Goal: Task Accomplishment & Management: Manage account settings

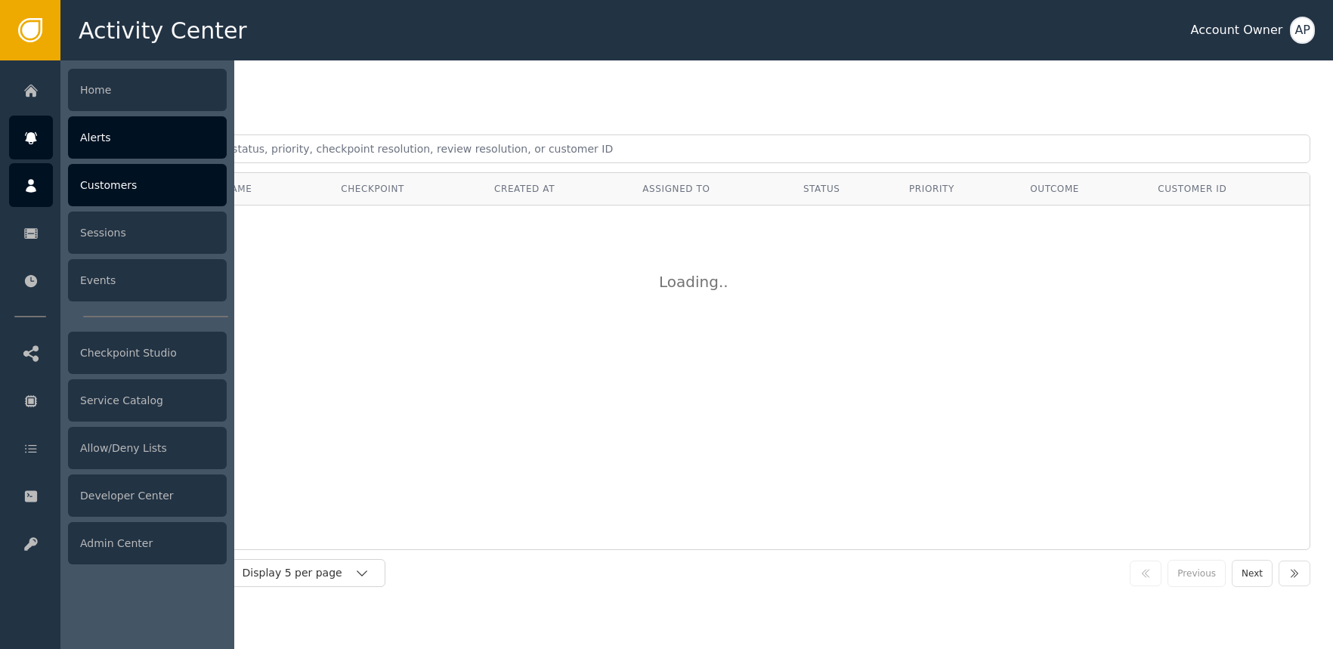
click at [35, 181] on icon at bounding box center [30, 186] width 15 height 17
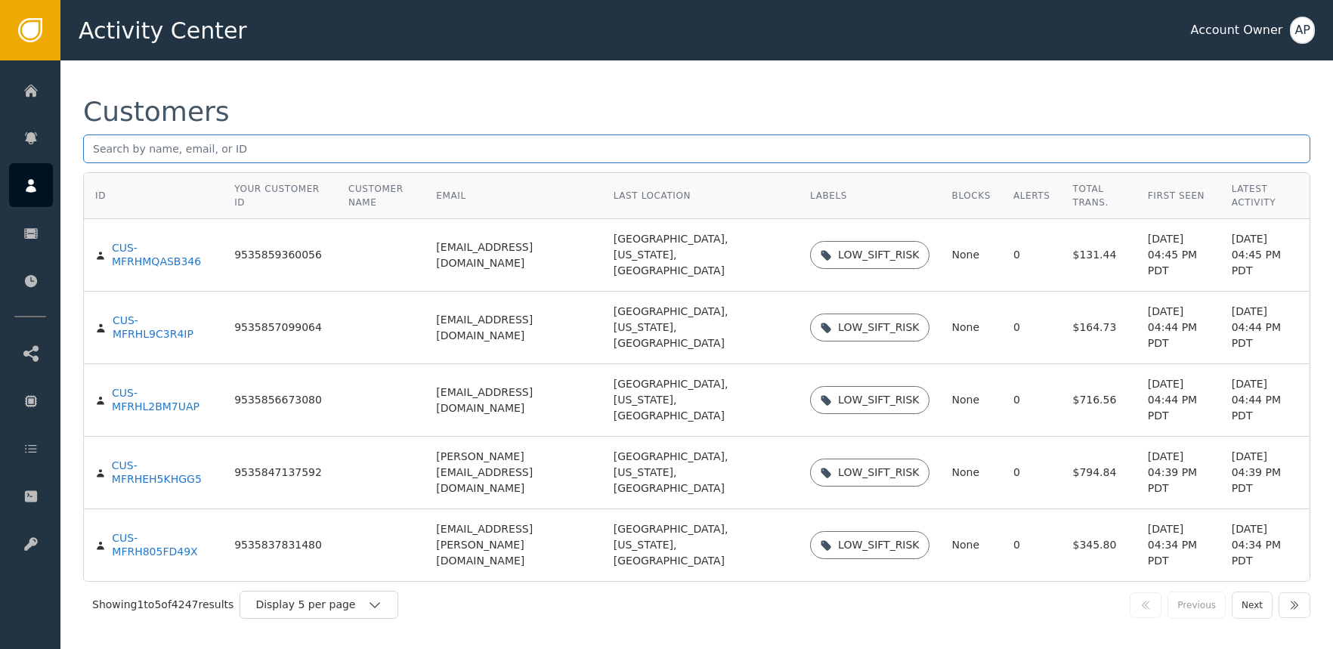
click at [228, 153] on input "text" at bounding box center [696, 149] width 1227 height 29
paste input "[EMAIL_ADDRESS][DOMAIN_NAME]"
type input "[EMAIL_ADDRESS][DOMAIN_NAME]"
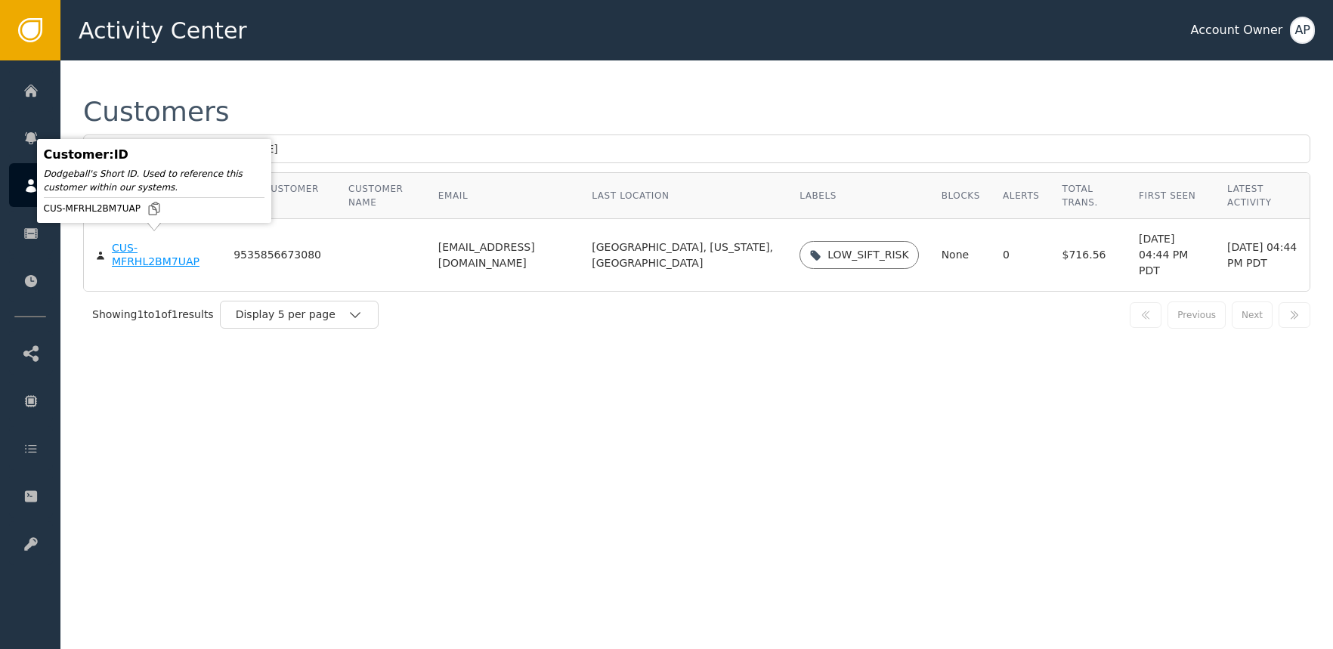
click at [159, 249] on div "CUS-MFRHL2BM7UAP" at bounding box center [161, 255] width 99 height 26
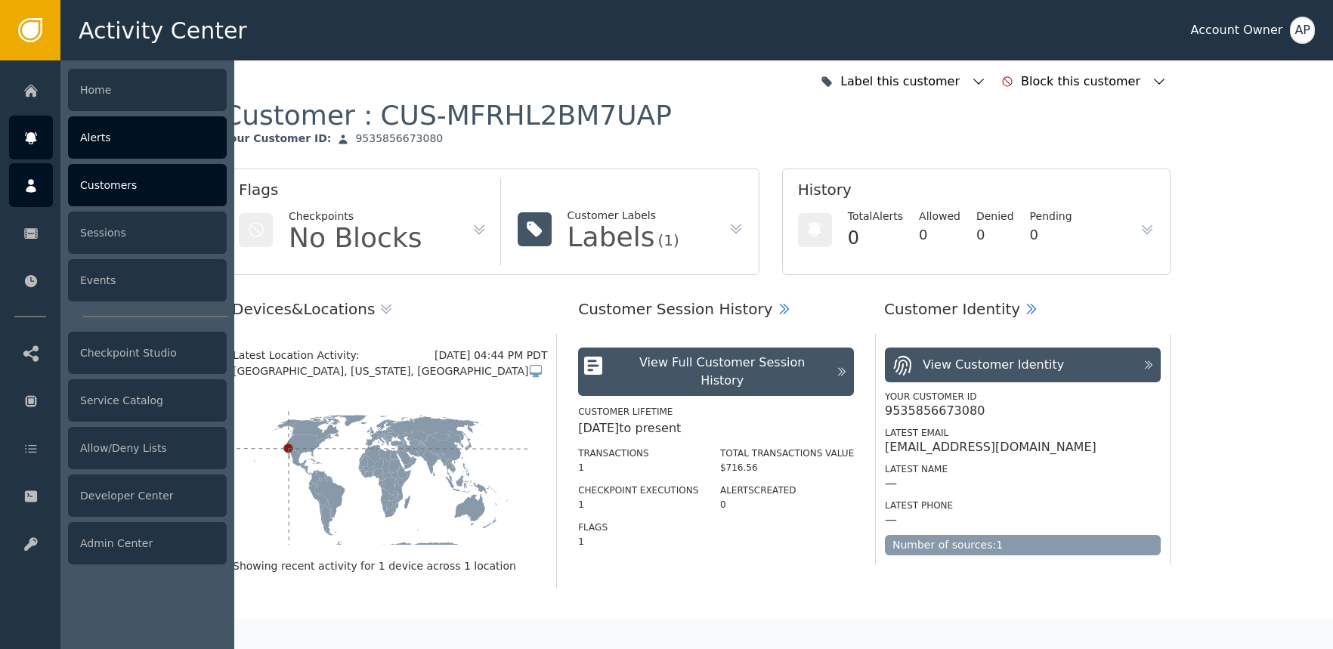
click at [33, 132] on icon at bounding box center [30, 138] width 11 height 12
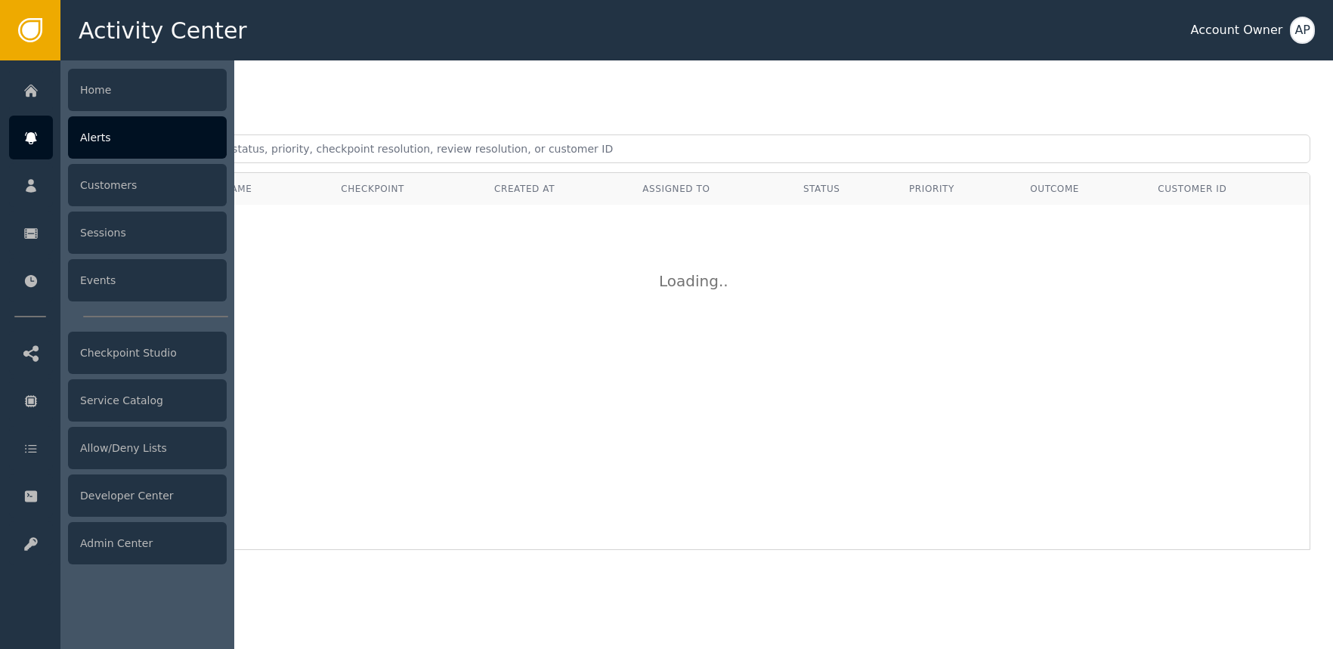
click at [60, 158] on div "Home Alerts Customers Sessions Events Checkpoint Studio Service Catalog Allow/D…" at bounding box center [30, 354] width 60 height 589
click at [128, 144] on div "Alerts" at bounding box center [147, 137] width 159 height 42
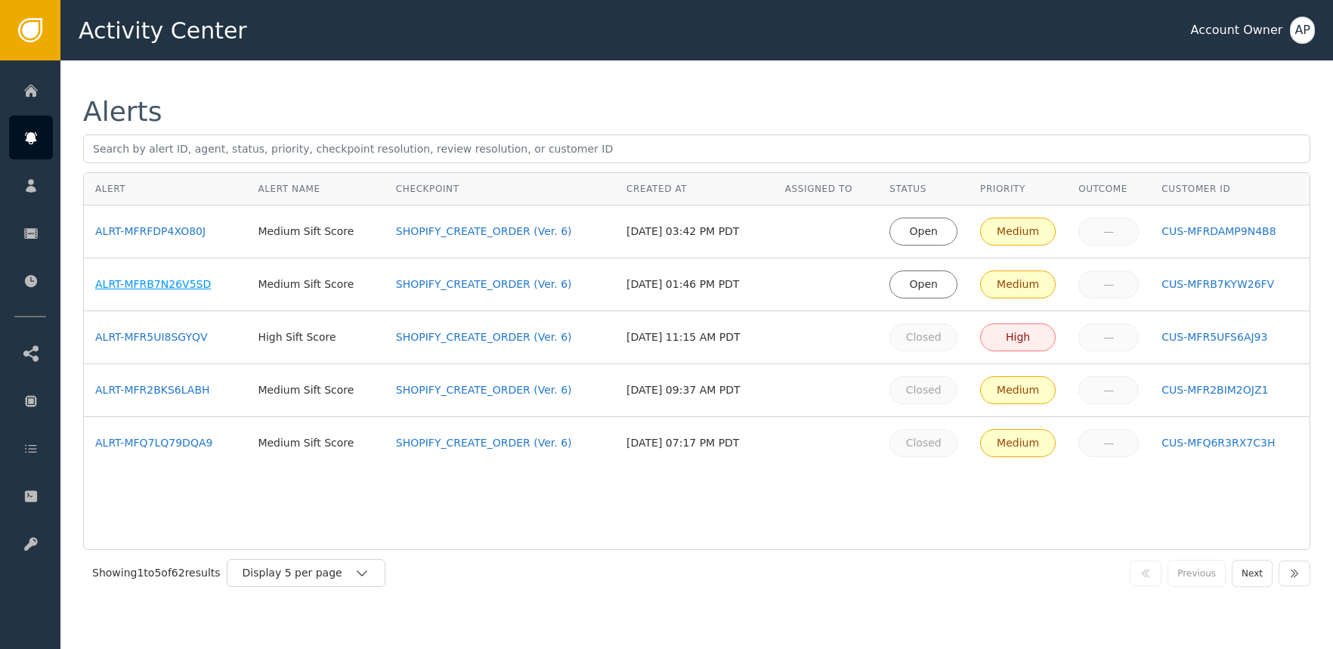
click at [166, 289] on div "ALRT-MFRB7N26V5SD" at bounding box center [165, 285] width 140 height 16
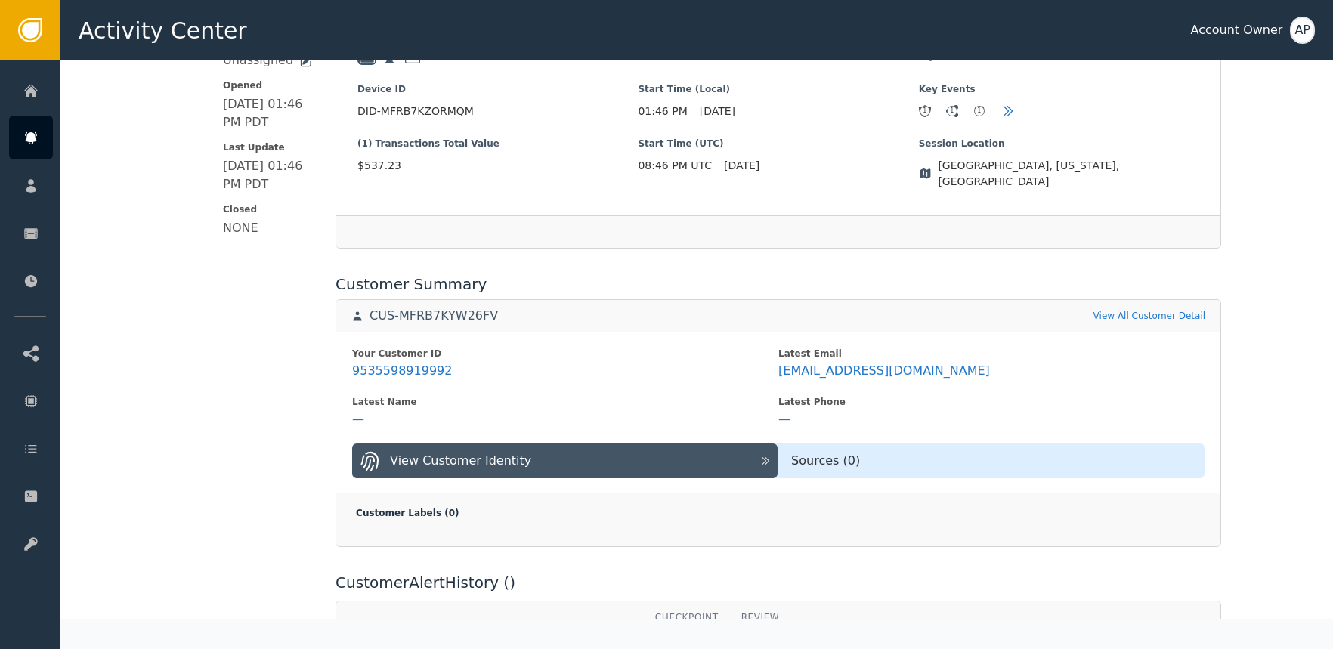
scroll to position [557, 0]
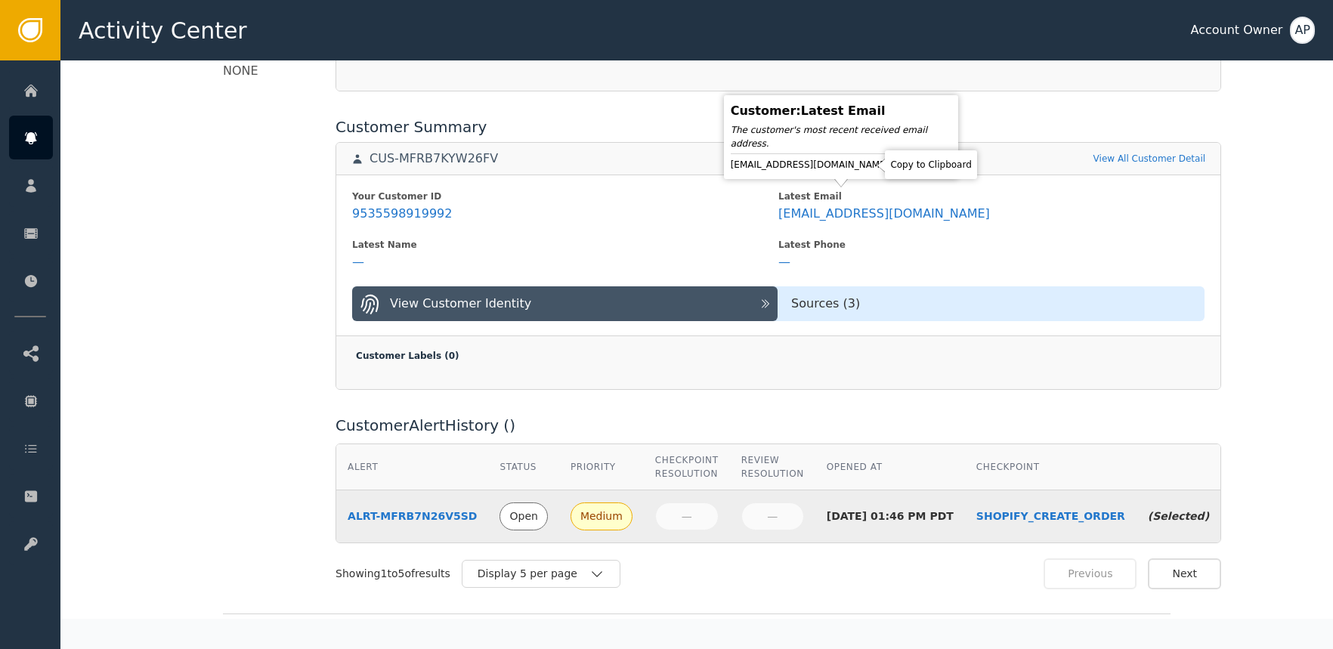
click at [895, 161] on icon at bounding box center [902, 164] width 15 height 15
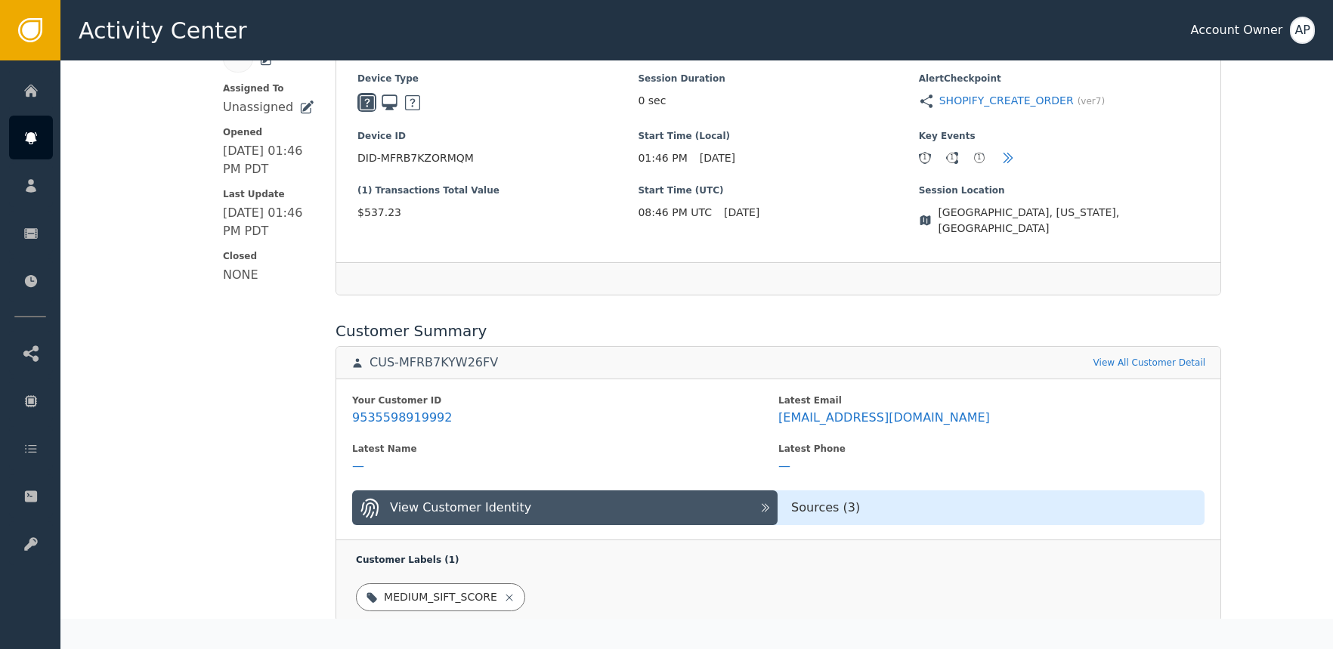
scroll to position [51, 0]
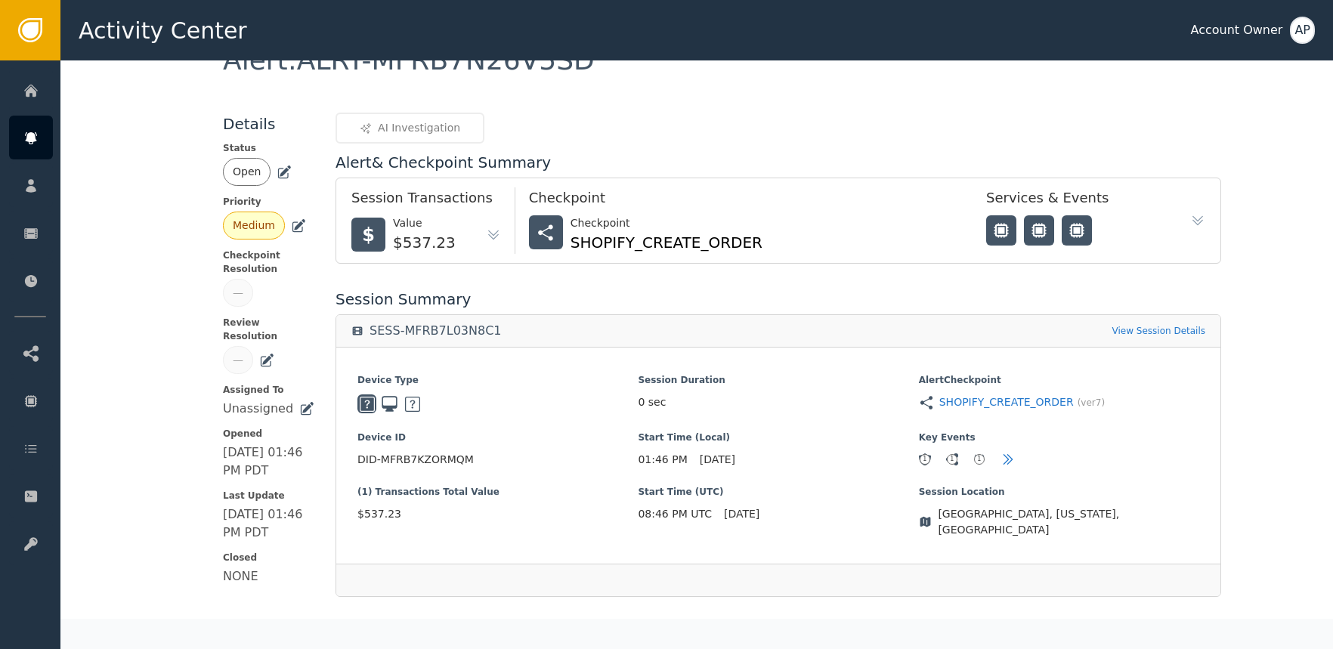
click at [280, 172] on icon at bounding box center [285, 171] width 11 height 11
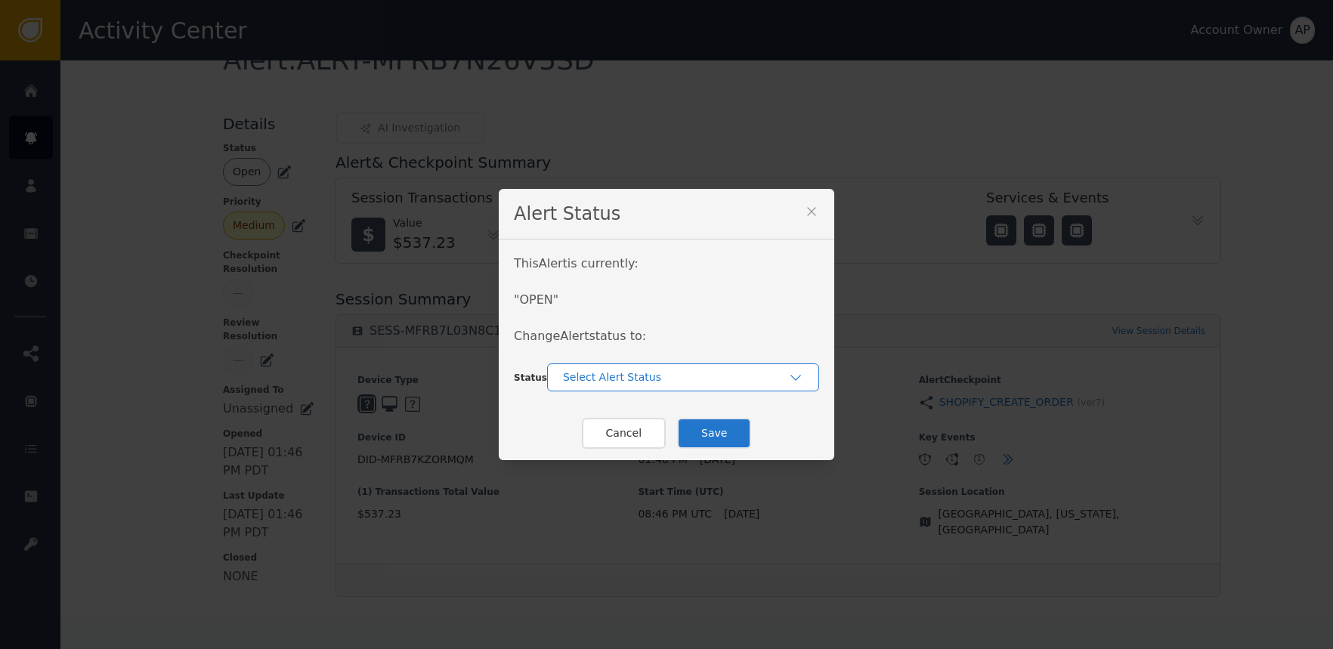
click at [602, 367] on div "Select Alert Status" at bounding box center [683, 378] width 272 height 28
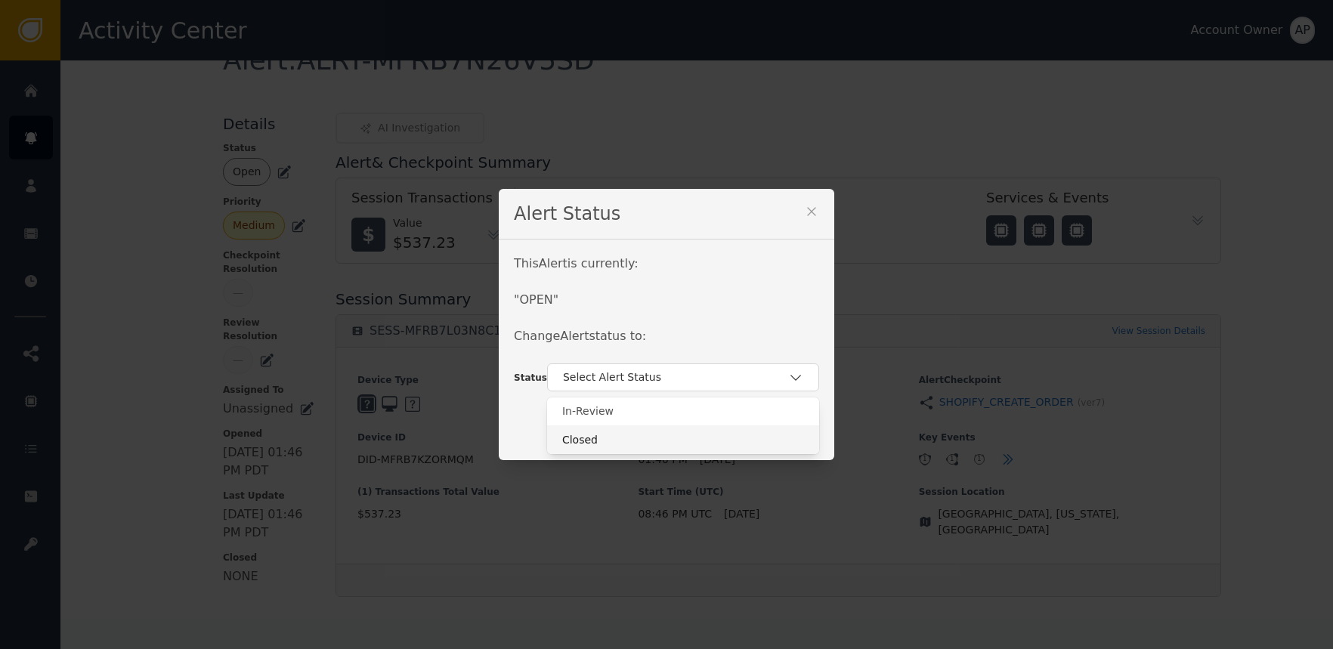
drag, startPoint x: 645, startPoint y: 435, endPoint x: 658, endPoint y: 436, distance: 12.9
click at [645, 435] on div "Closed" at bounding box center [683, 440] width 242 height 16
click at [704, 429] on button "Save" at bounding box center [714, 433] width 74 height 31
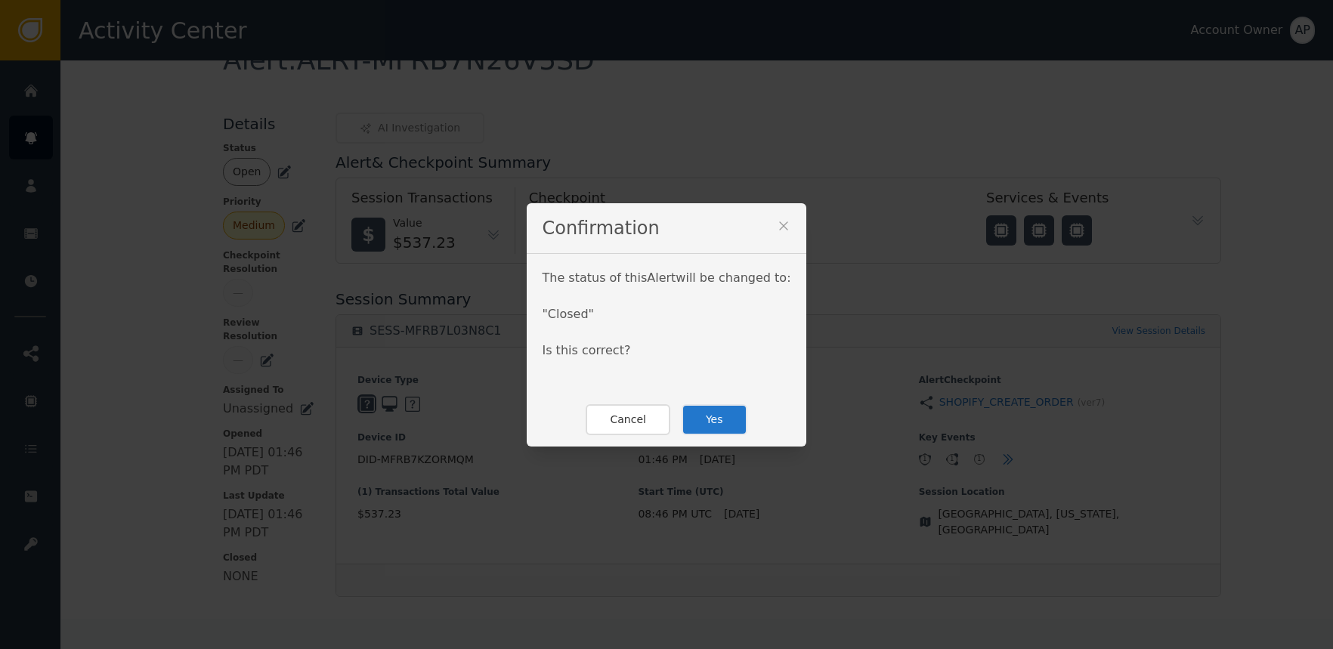
click at [714, 415] on button "Yes" at bounding box center [715, 419] width 66 height 31
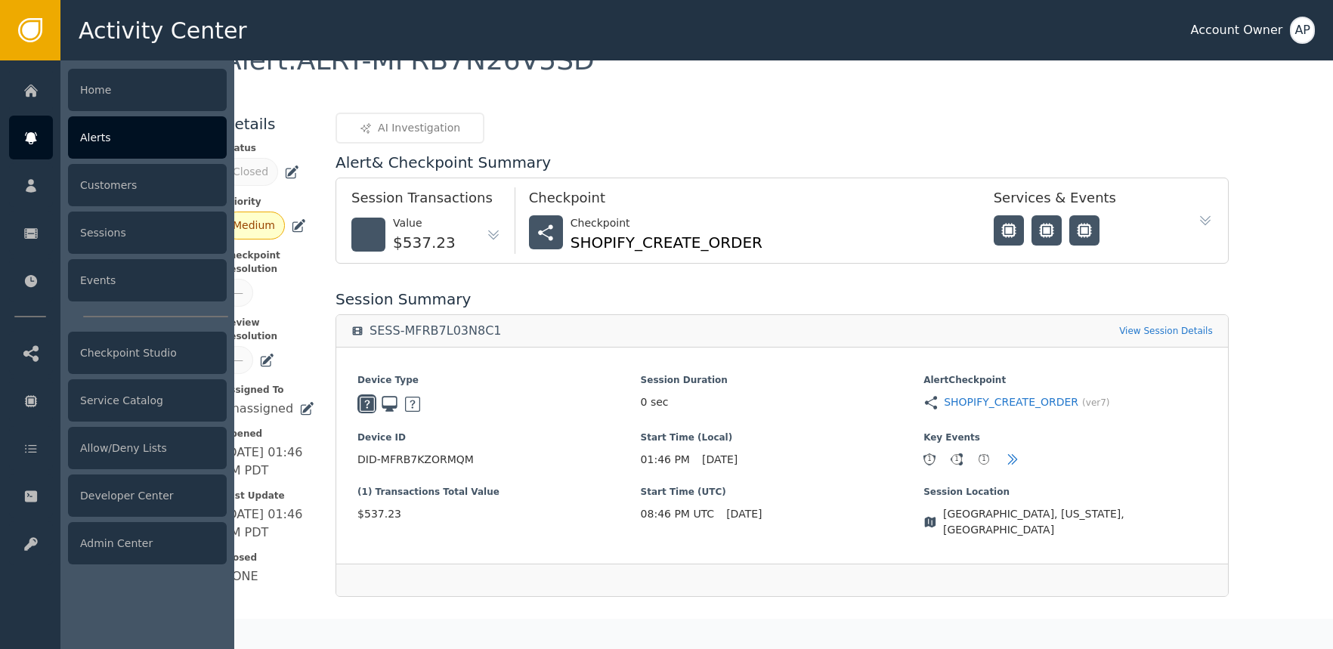
click at [87, 135] on div "Alerts" at bounding box center [147, 137] width 159 height 42
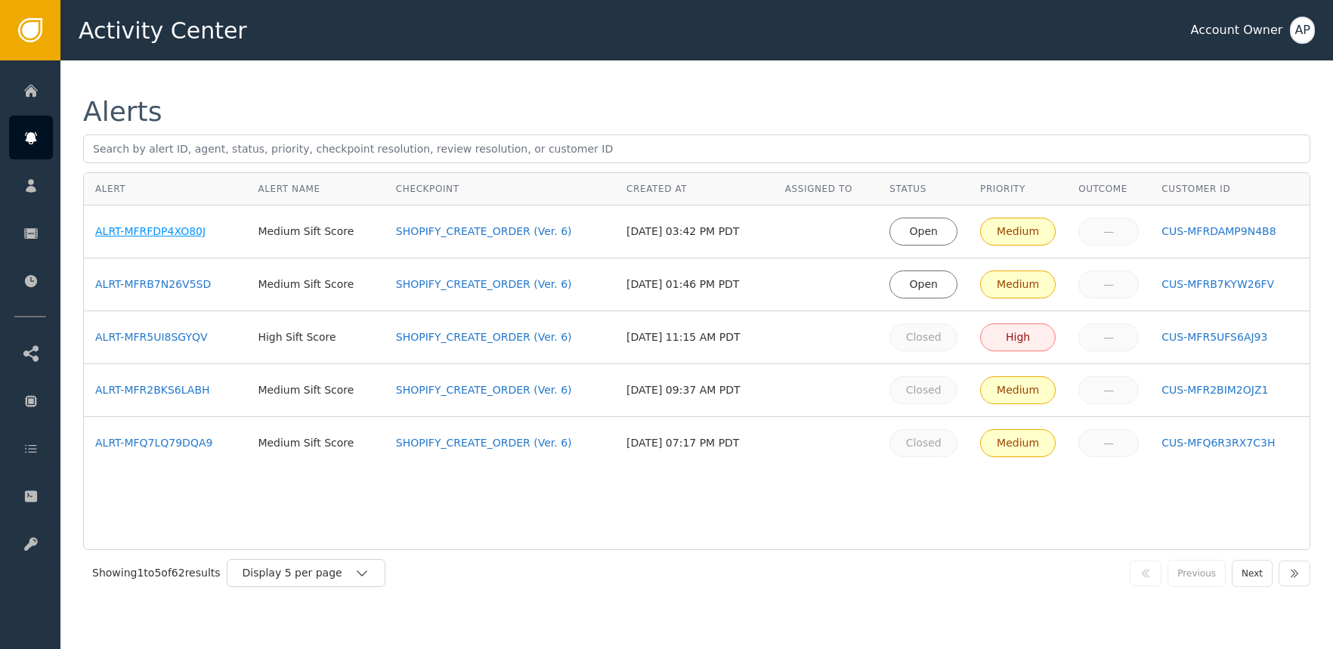
click at [168, 228] on div "ALRT-MFRFDP4XO80J" at bounding box center [165, 232] width 140 height 16
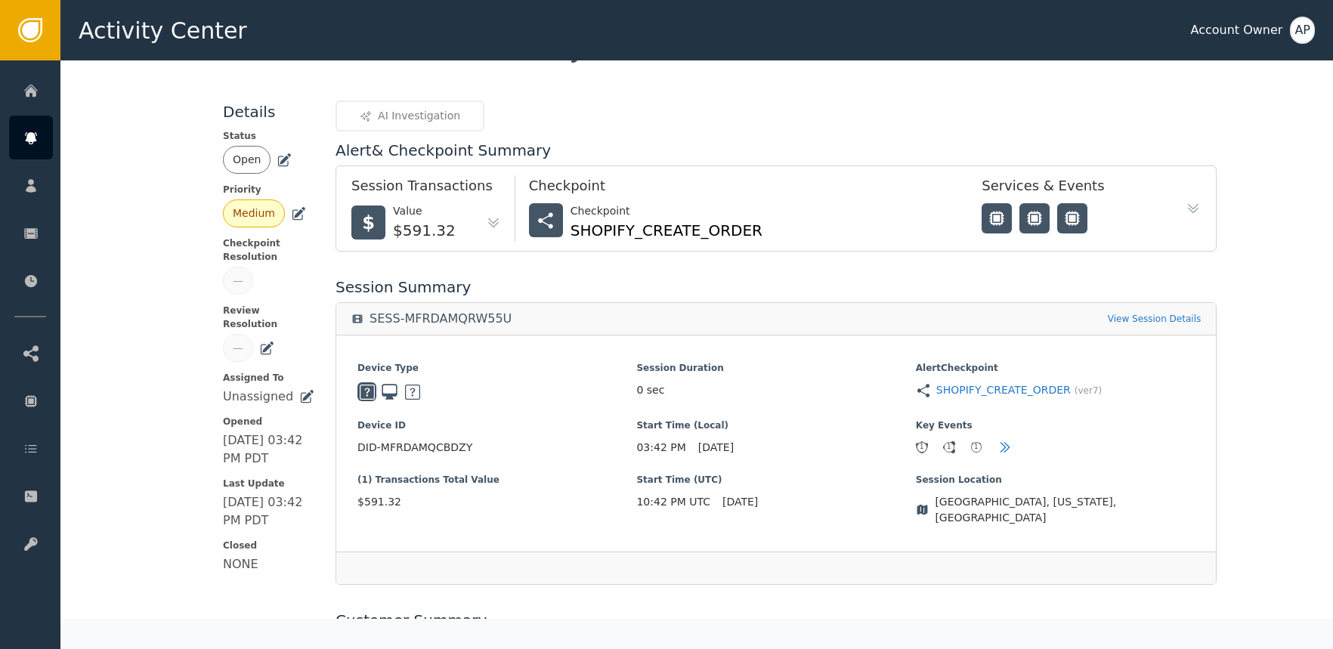
scroll to position [349, 0]
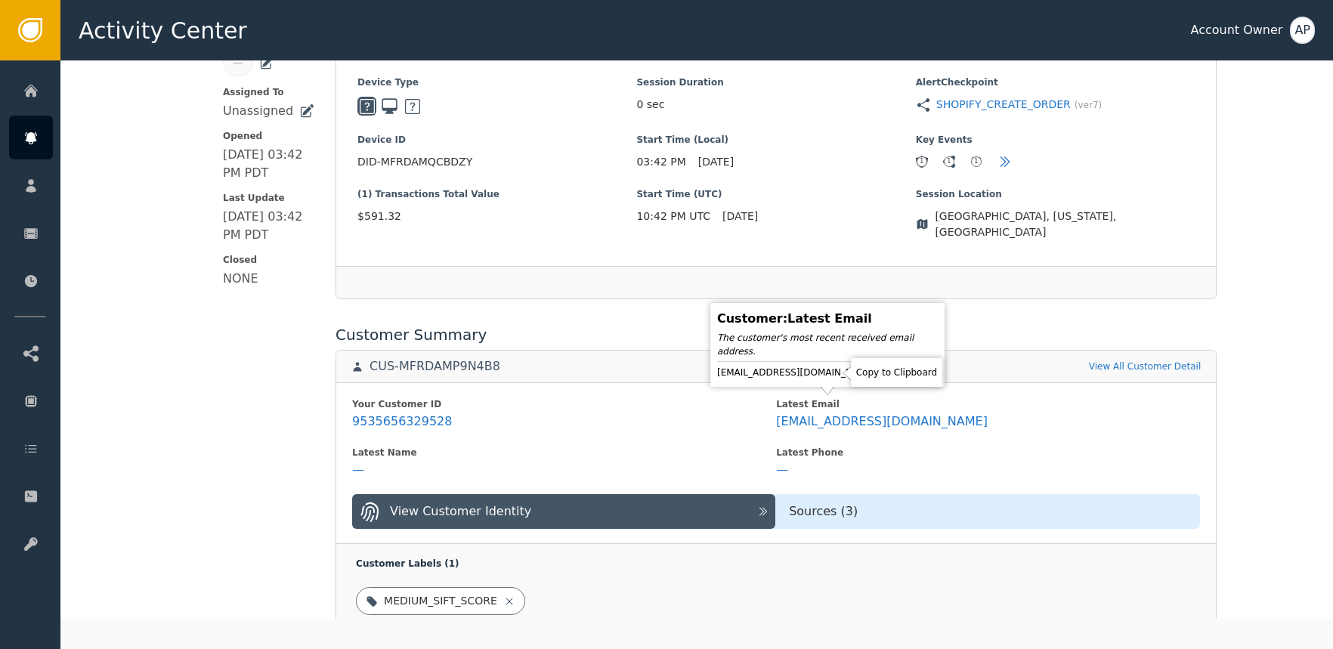
click at [882, 366] on icon at bounding box center [889, 372] width 15 height 15
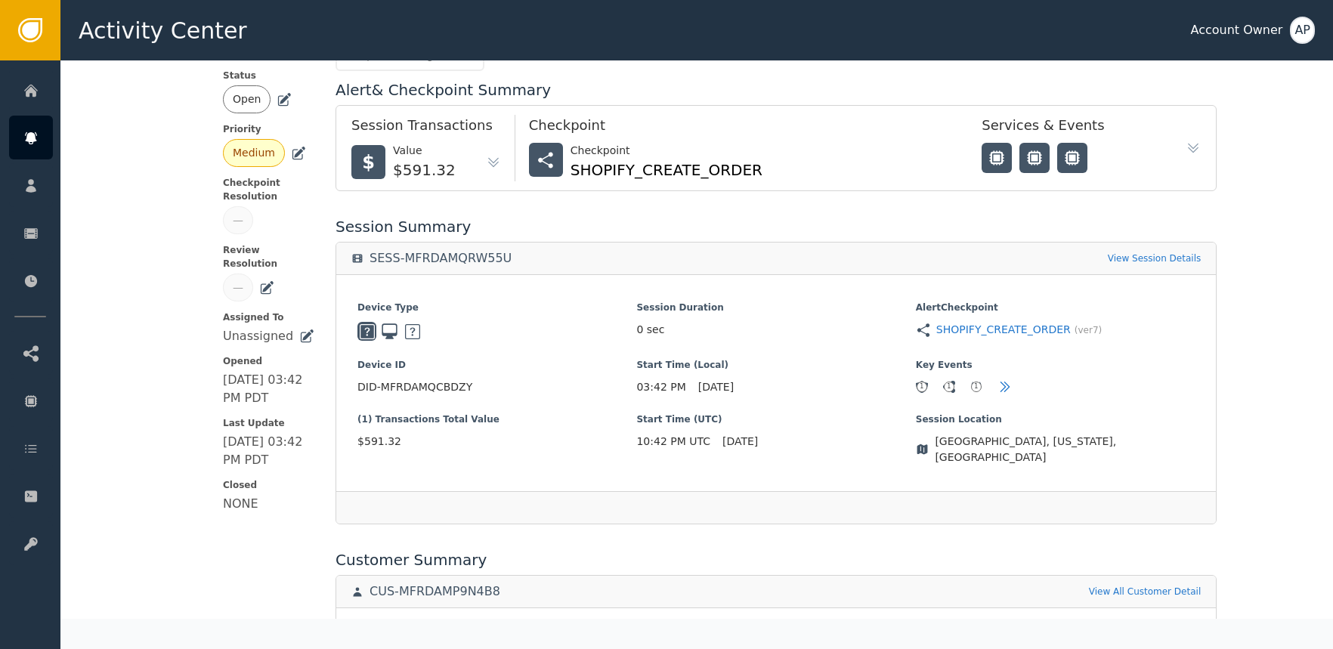
scroll to position [0, 0]
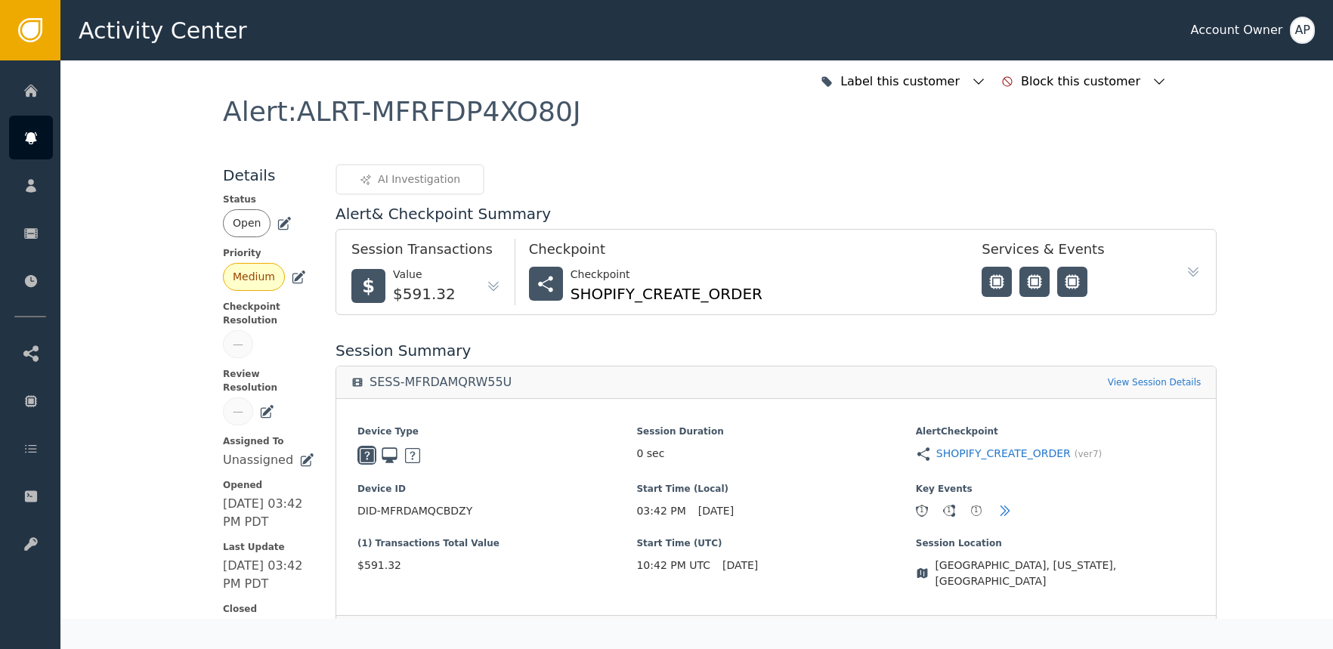
click at [277, 218] on icon at bounding box center [284, 223] width 15 height 15
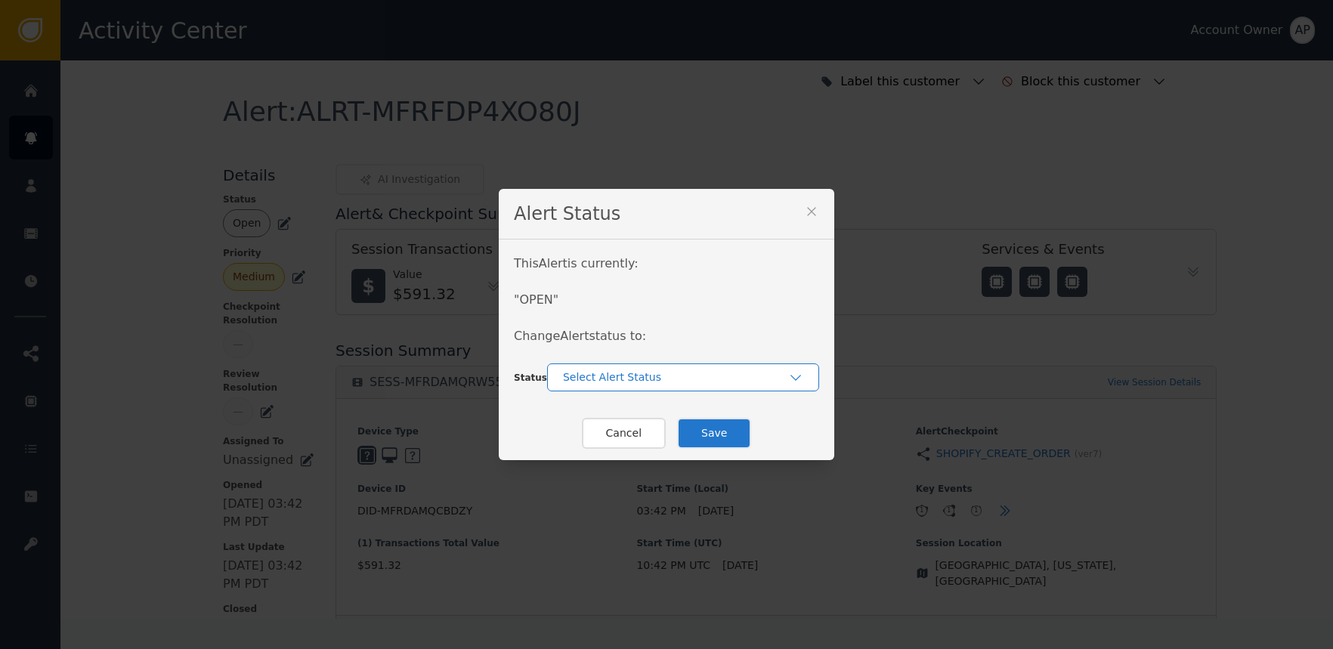
click at [602, 383] on div "Select Alert Status" at bounding box center [675, 378] width 225 height 16
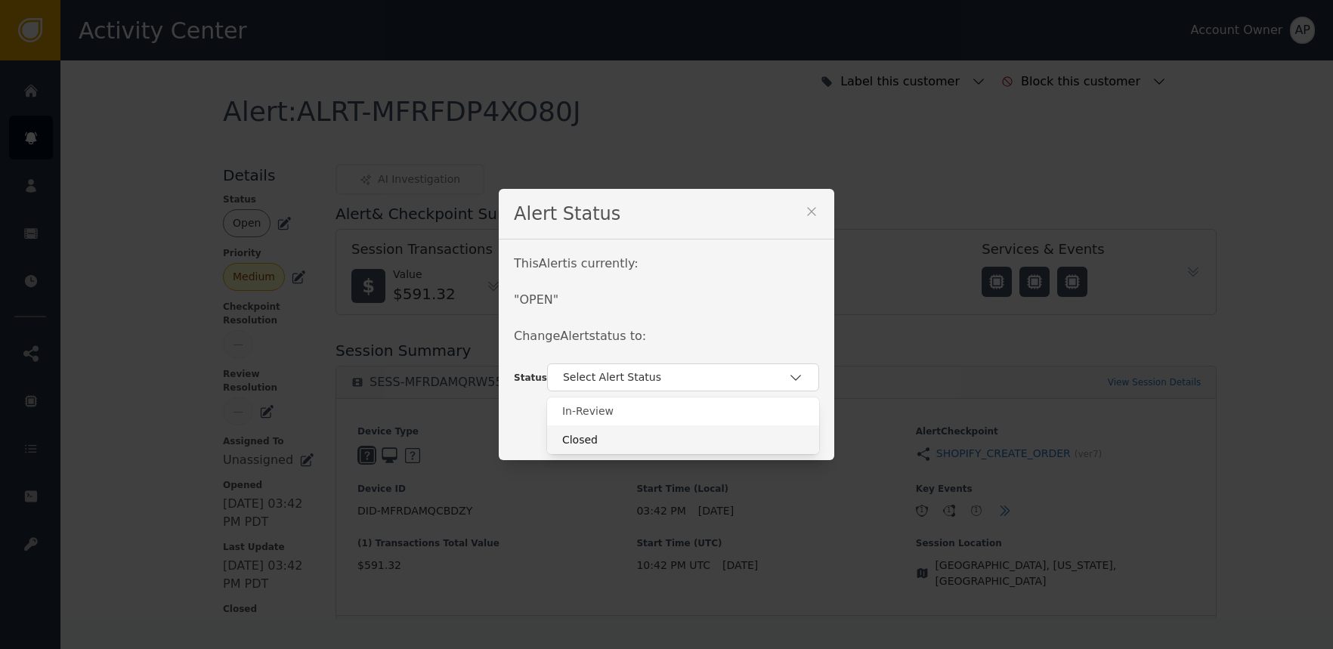
click at [587, 435] on div "Closed" at bounding box center [683, 440] width 242 height 16
click at [717, 434] on button "Save" at bounding box center [714, 433] width 74 height 31
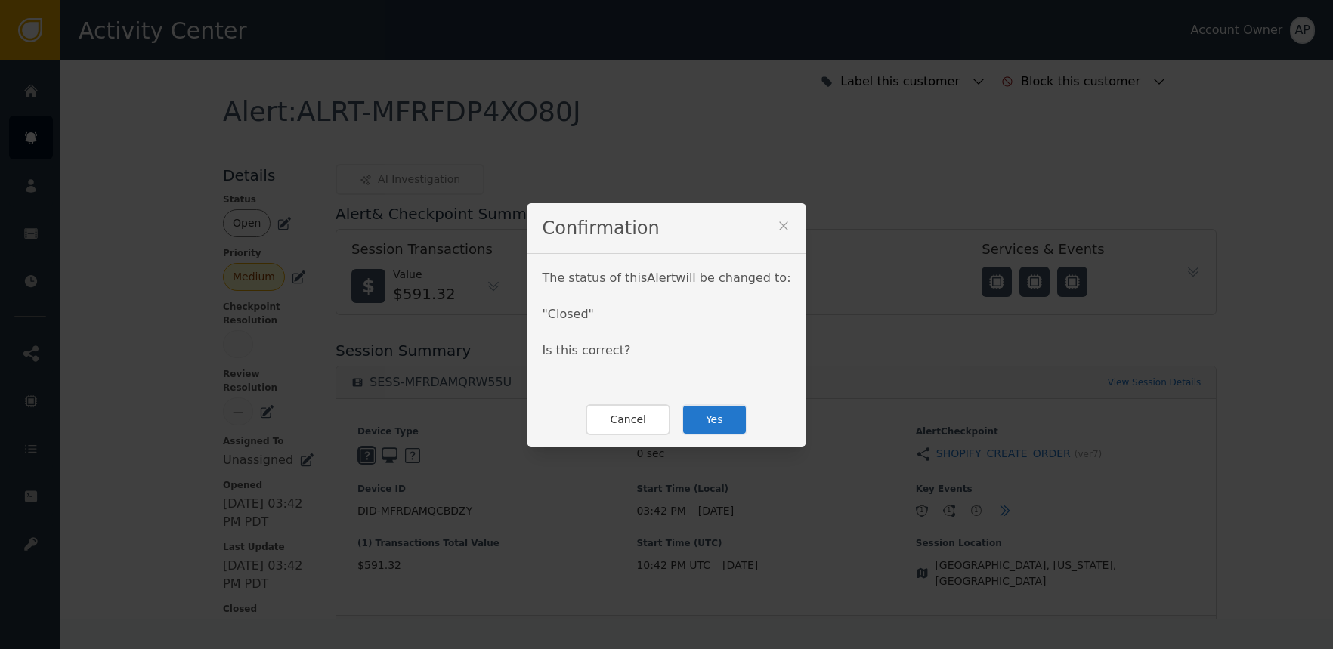
drag, startPoint x: 700, startPoint y: 422, endPoint x: 708, endPoint y: 421, distance: 8.3
click at [704, 421] on button "Yes" at bounding box center [715, 419] width 66 height 31
